Goal: Communication & Community: Answer question/provide support

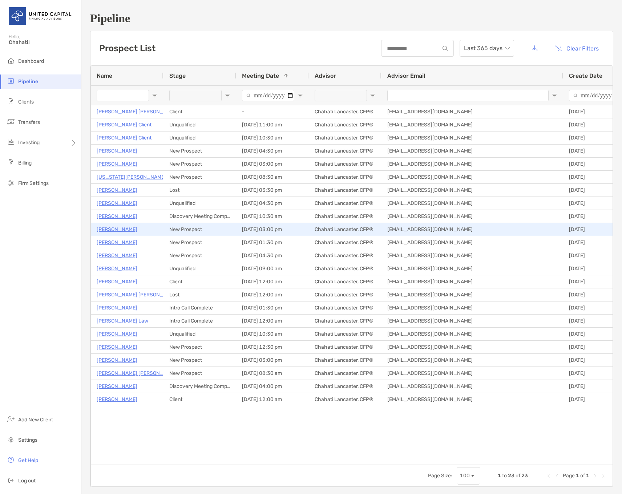
click at [114, 230] on p "[PERSON_NAME]" at bounding box center [117, 229] width 41 height 9
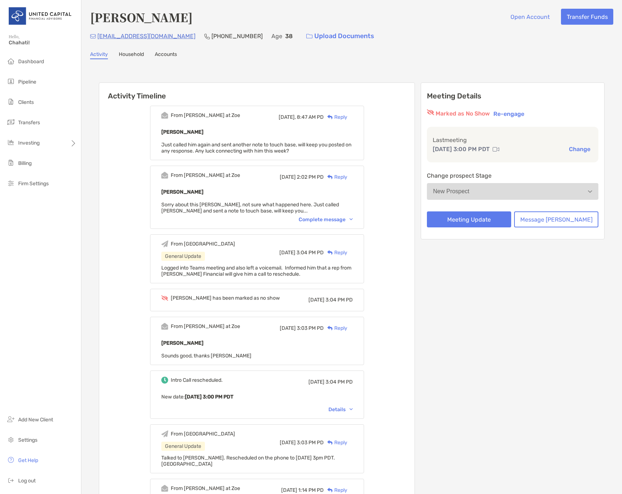
click at [347, 116] on div "Reply" at bounding box center [336, 117] width 24 height 8
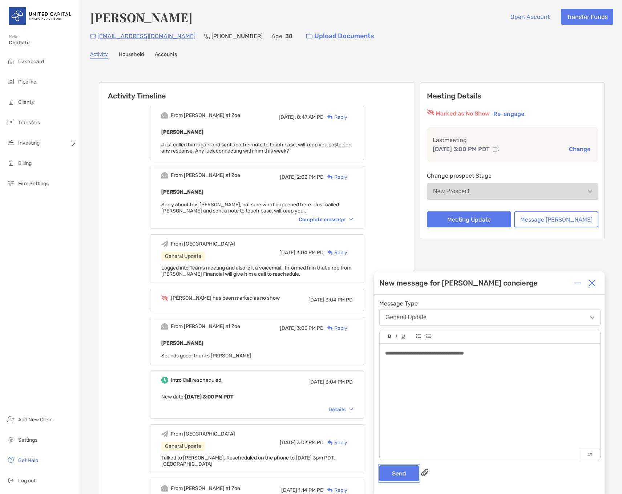
click at [393, 472] on button "Send" at bounding box center [399, 473] width 40 height 16
